Goal: Go to known website: Go to known website

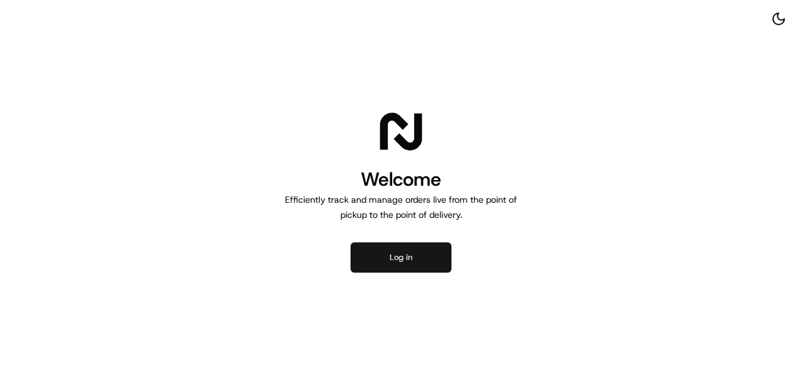
click at [402, 258] on button "Log in" at bounding box center [400, 258] width 101 height 30
